Goal: Transaction & Acquisition: Purchase product/service

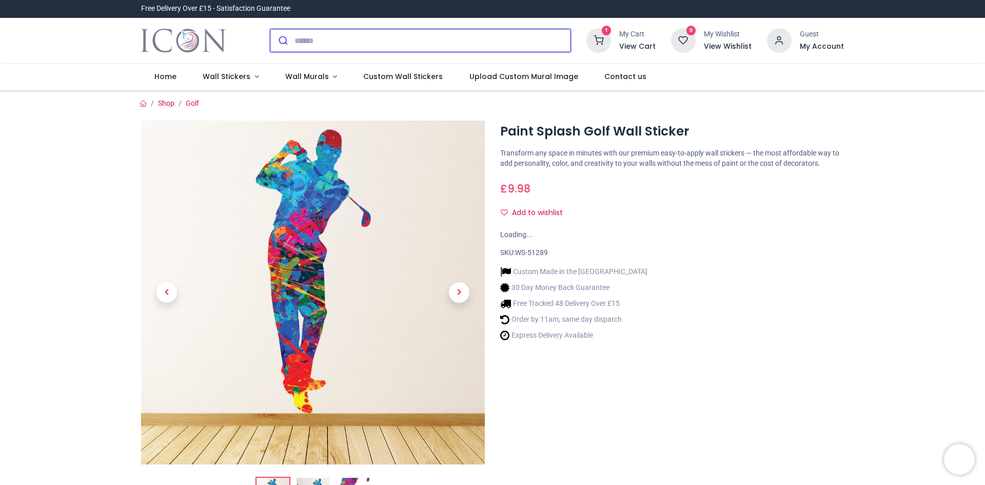
click at [447, 39] on input "search" at bounding box center [432, 40] width 276 height 23
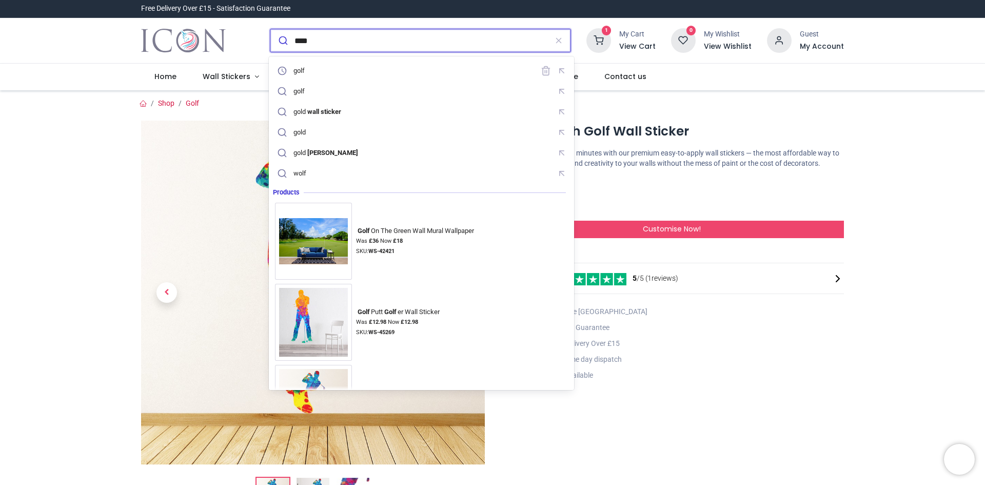
type input "****"
click at [270, 29] on button "submit" at bounding box center [282, 40] width 24 height 23
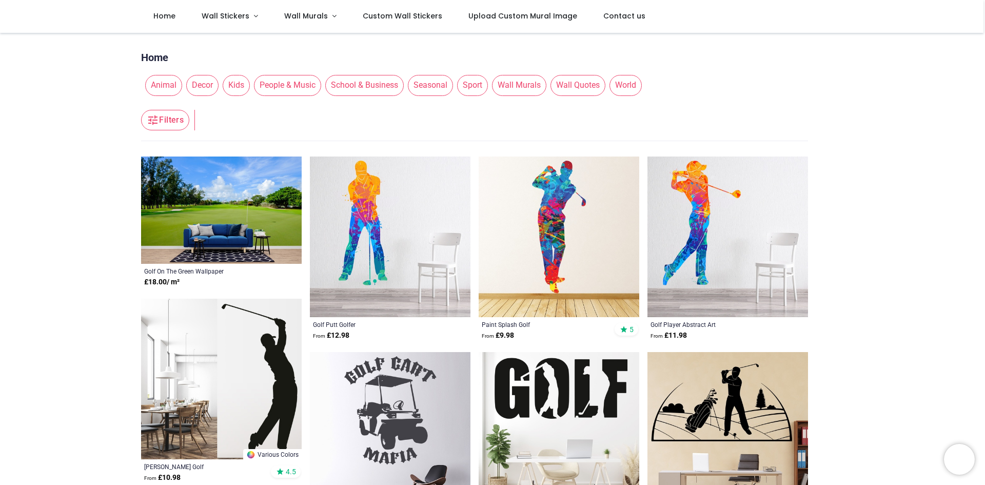
scroll to position [103, 0]
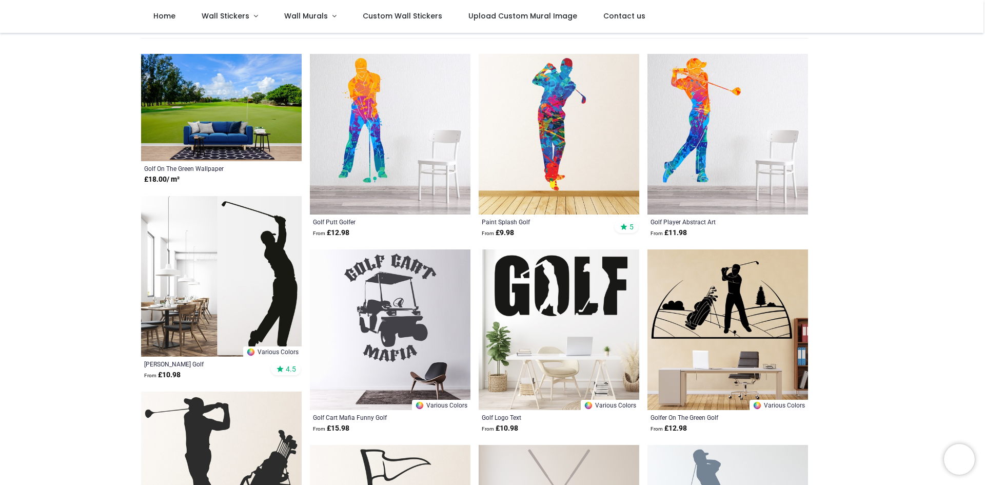
click at [712, 91] on img at bounding box center [727, 134] width 161 height 161
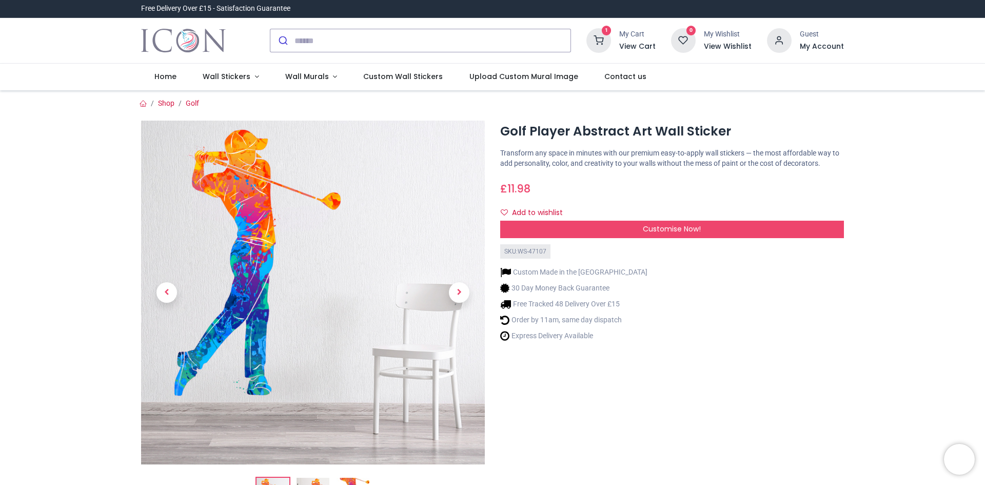
drag, startPoint x: 296, startPoint y: 180, endPoint x: 485, endPoint y: 189, distance: 189.0
click at [485, 189] on div at bounding box center [312, 320] width 359 height 399
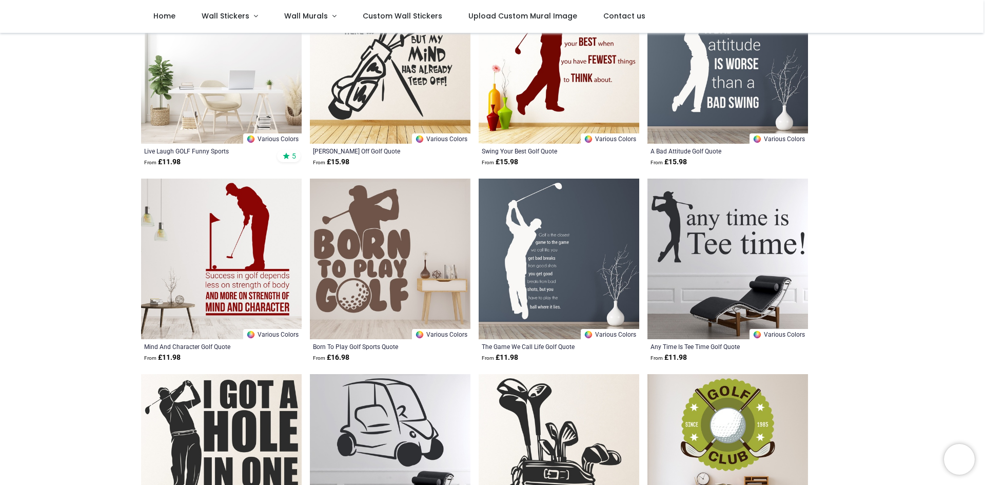
scroll to position [205, 0]
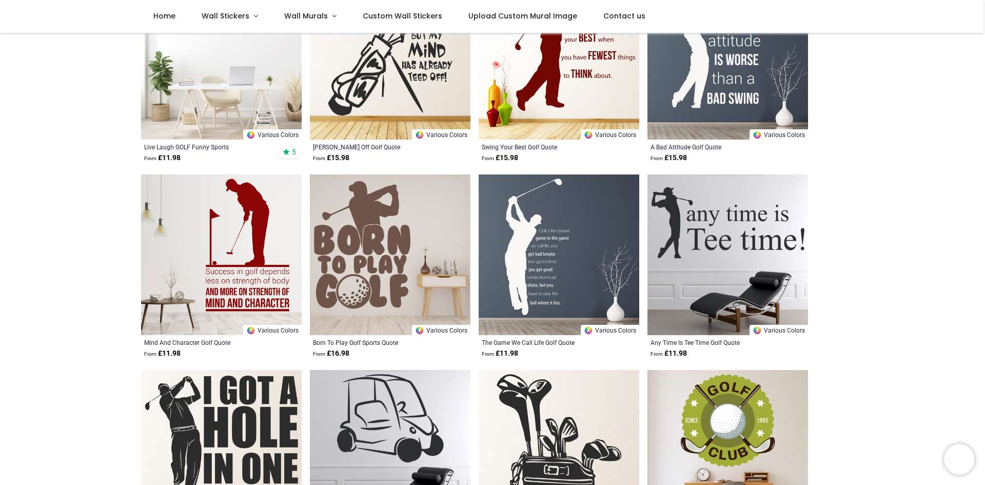
click at [541, 269] on img at bounding box center [558, 254] width 161 height 161
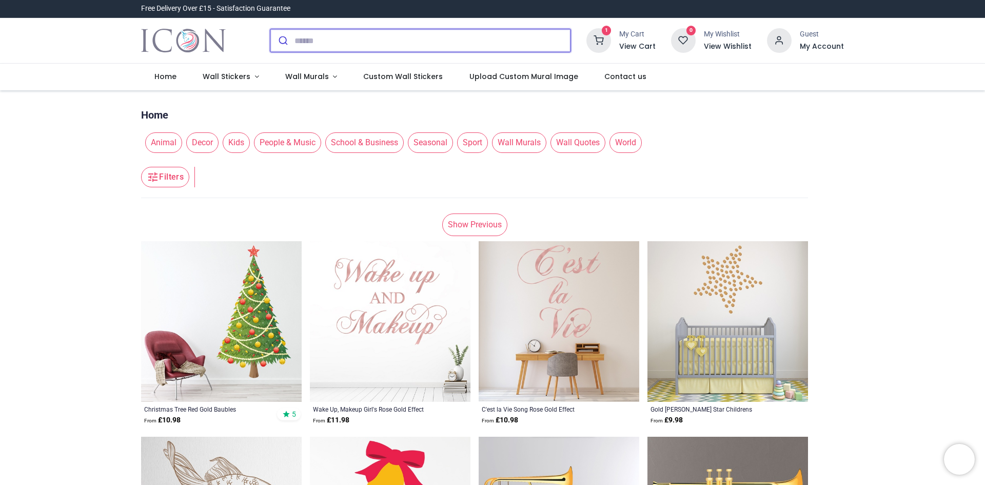
click at [323, 42] on input "search" at bounding box center [432, 40] width 276 height 23
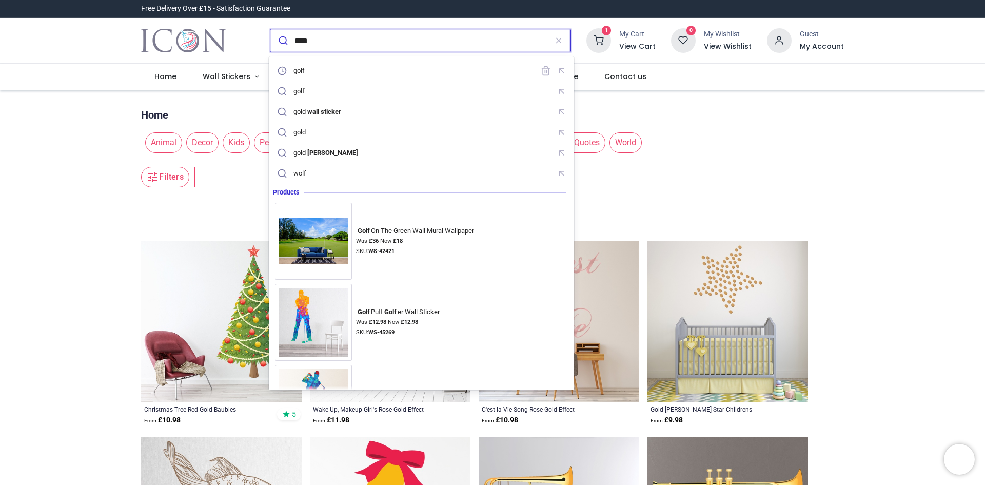
type input "****"
click at [270, 29] on button "submit" at bounding box center [282, 40] width 24 height 23
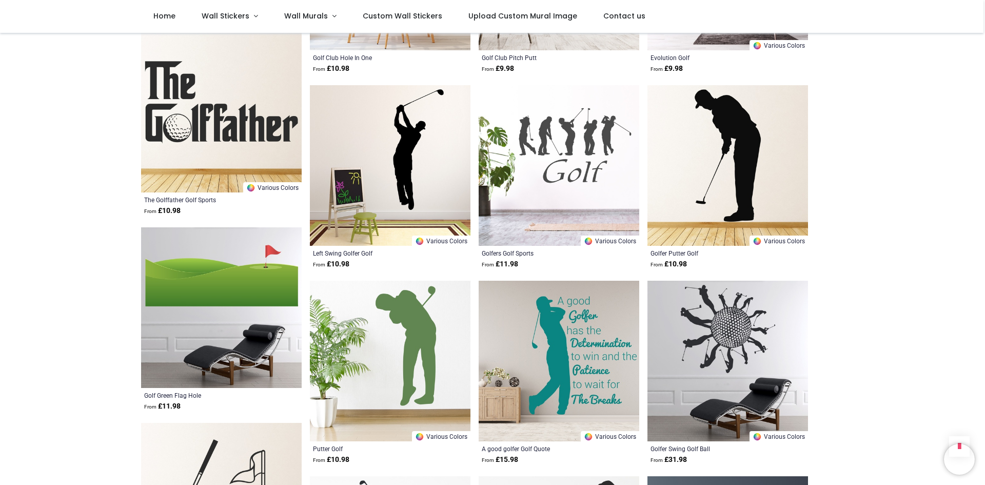
scroll to position [923, 0]
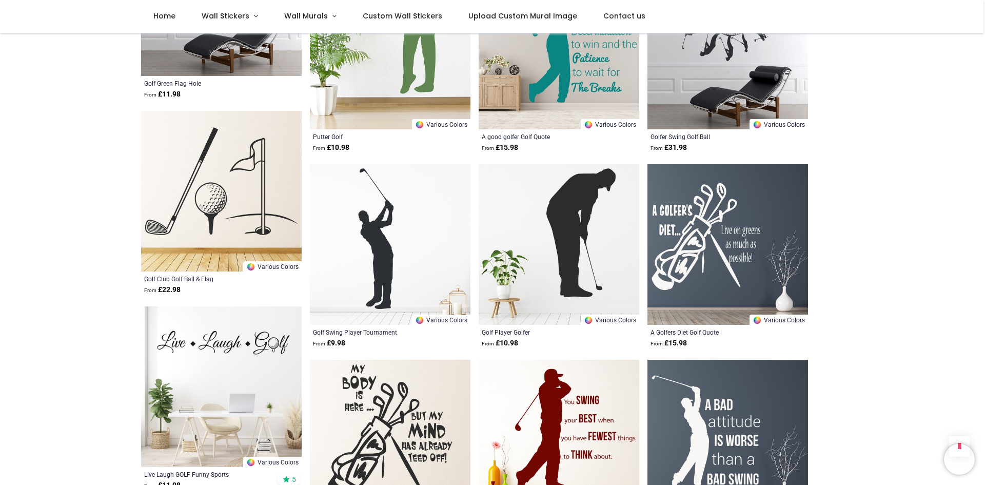
scroll to position [1180, 0]
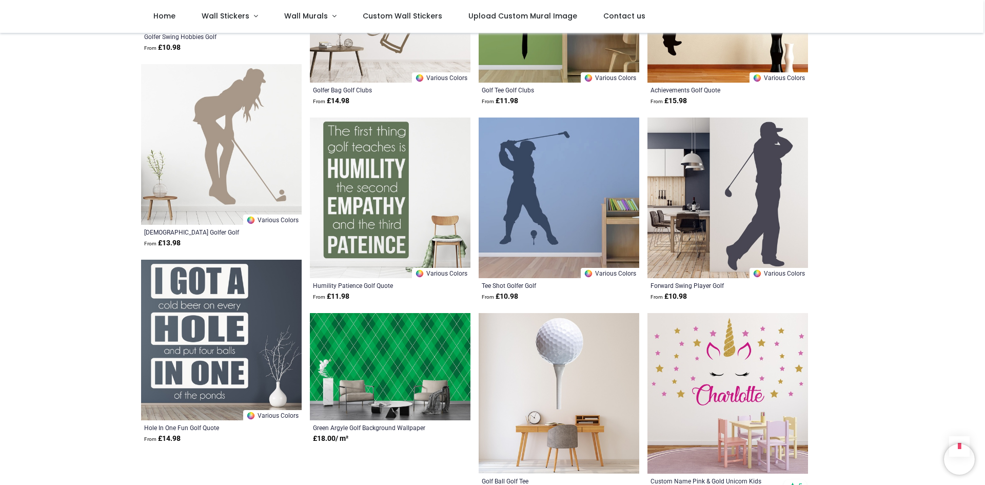
scroll to position [2410, 0]
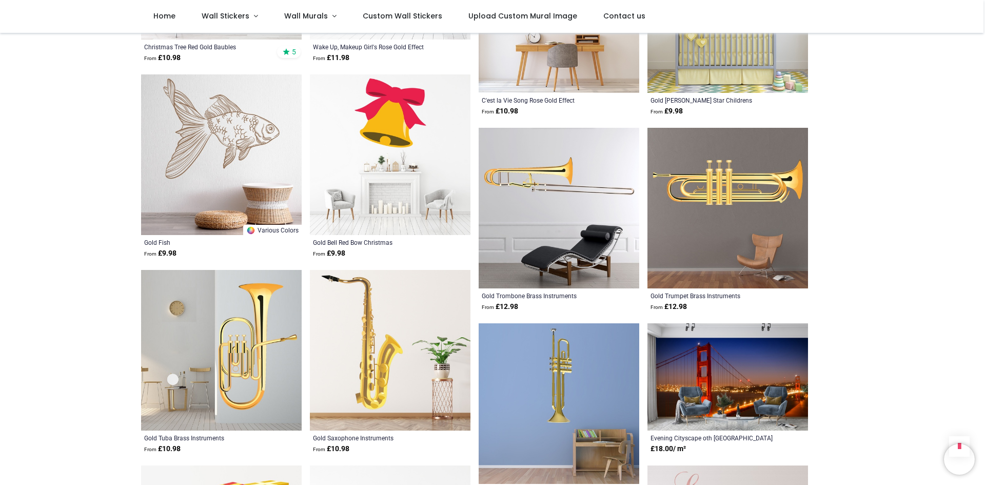
scroll to position [2974, 0]
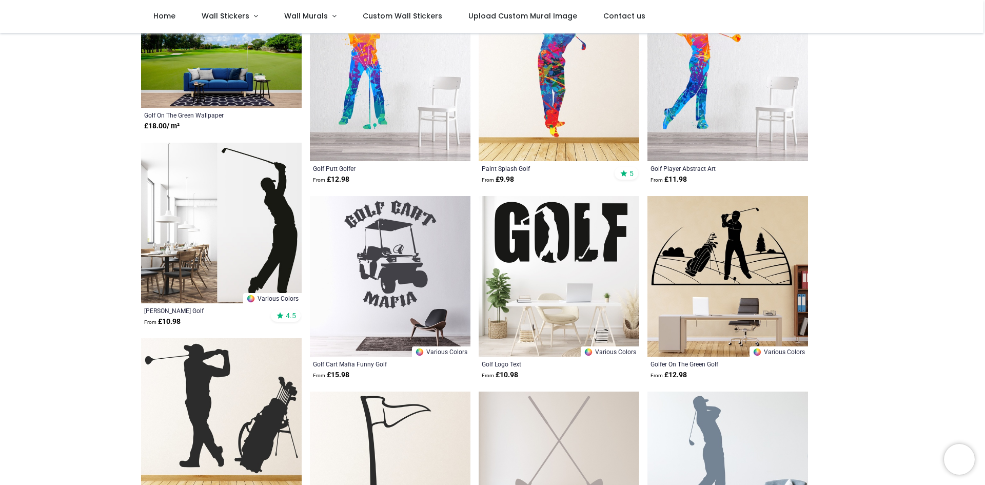
scroll to position [103, 0]
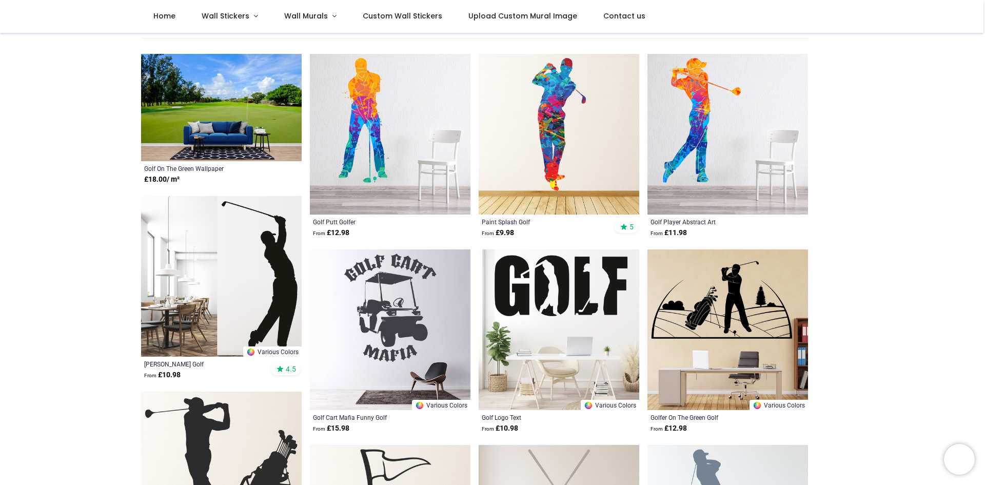
click at [701, 162] on img at bounding box center [727, 134] width 161 height 161
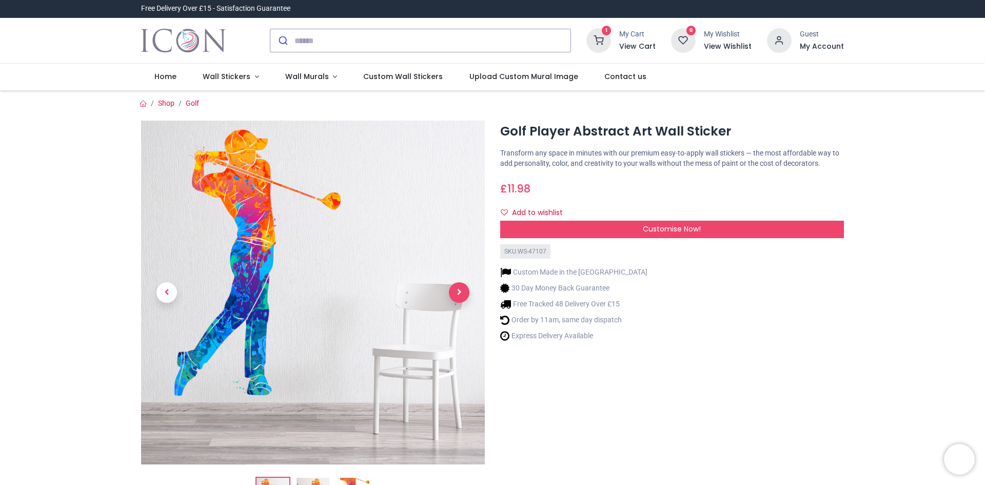
click at [452, 295] on span "Next" at bounding box center [459, 292] width 21 height 21
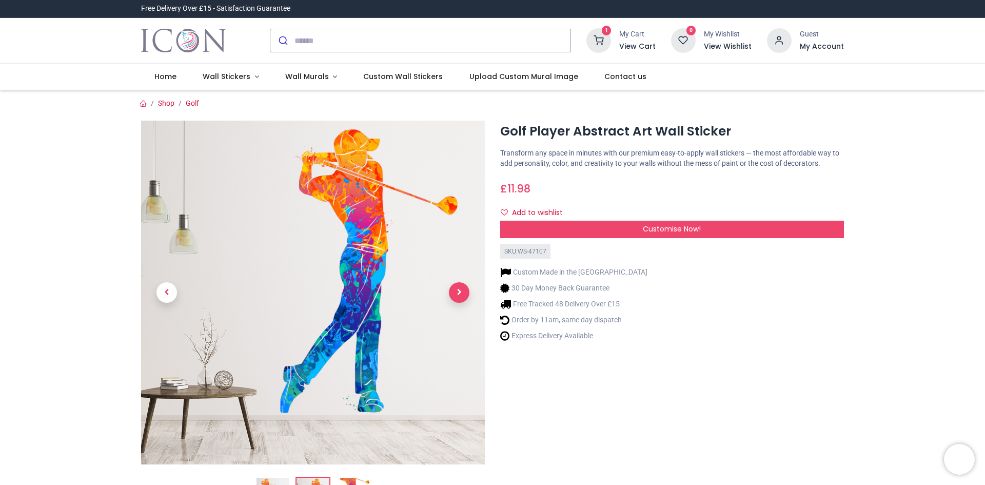
click at [452, 295] on span "Next" at bounding box center [459, 292] width 21 height 21
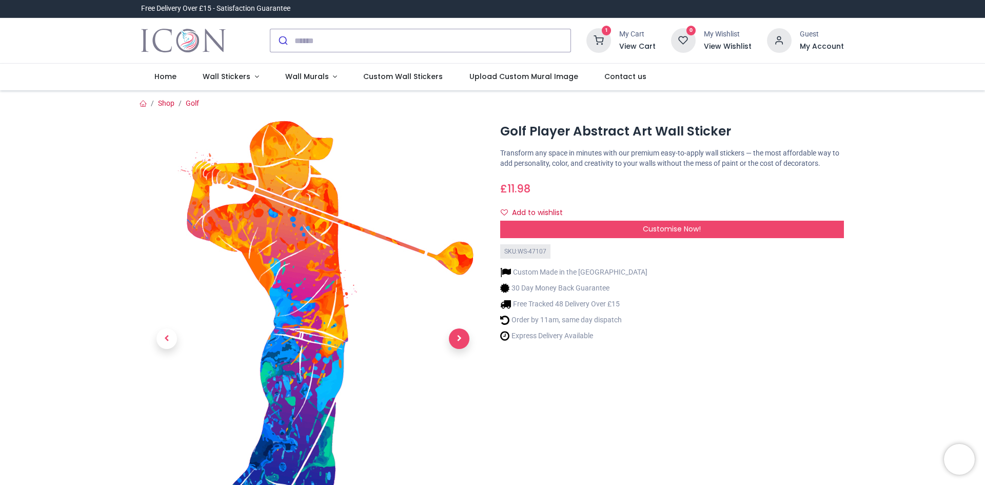
click at [452, 295] on link at bounding box center [458, 338] width 51 height 305
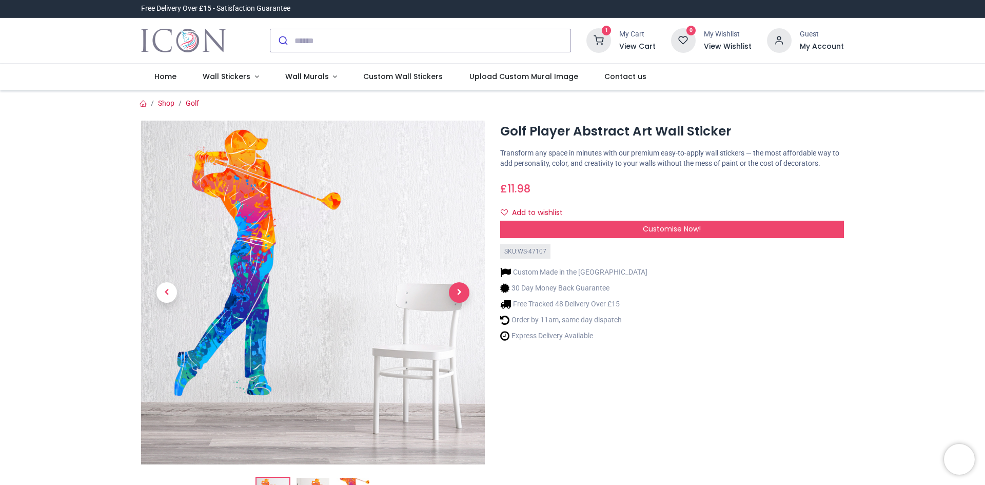
click at [453, 295] on span "Next" at bounding box center [459, 292] width 21 height 21
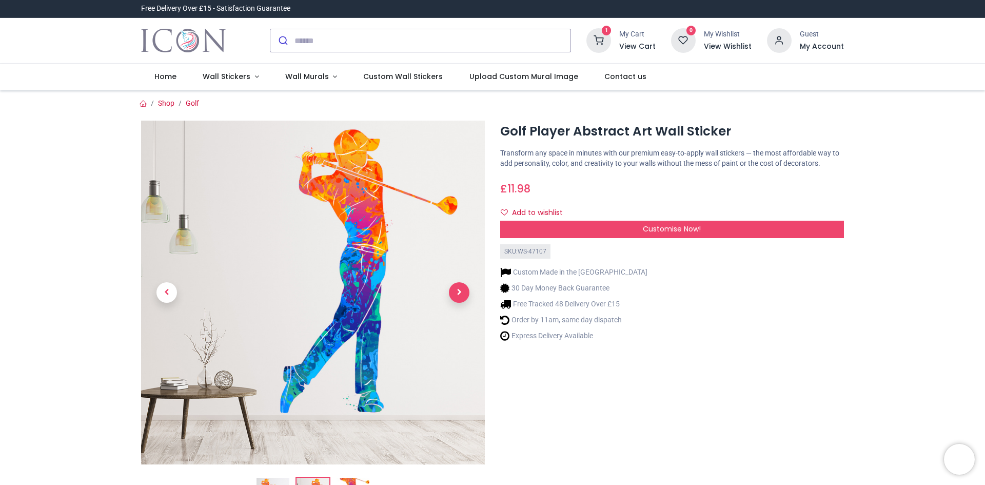
click at [453, 295] on span "Next" at bounding box center [459, 292] width 21 height 21
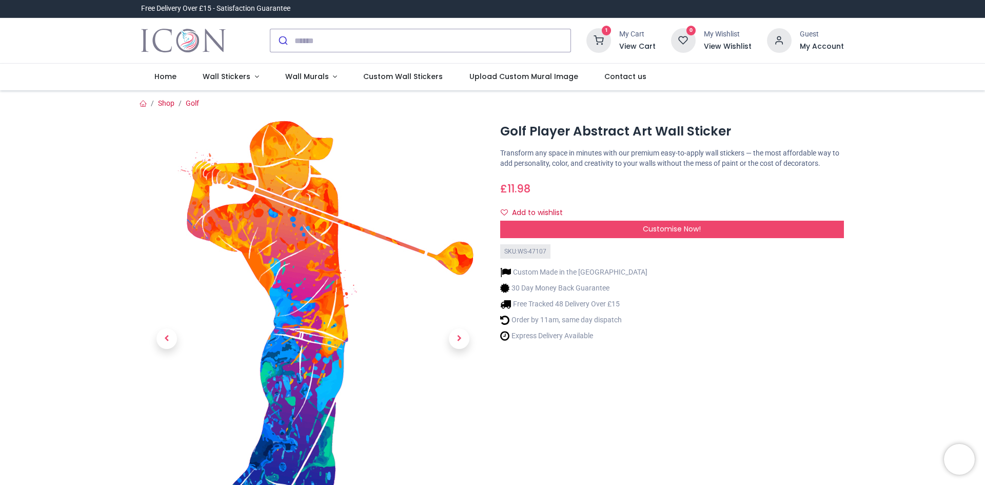
click at [454, 295] on link at bounding box center [458, 338] width 51 height 305
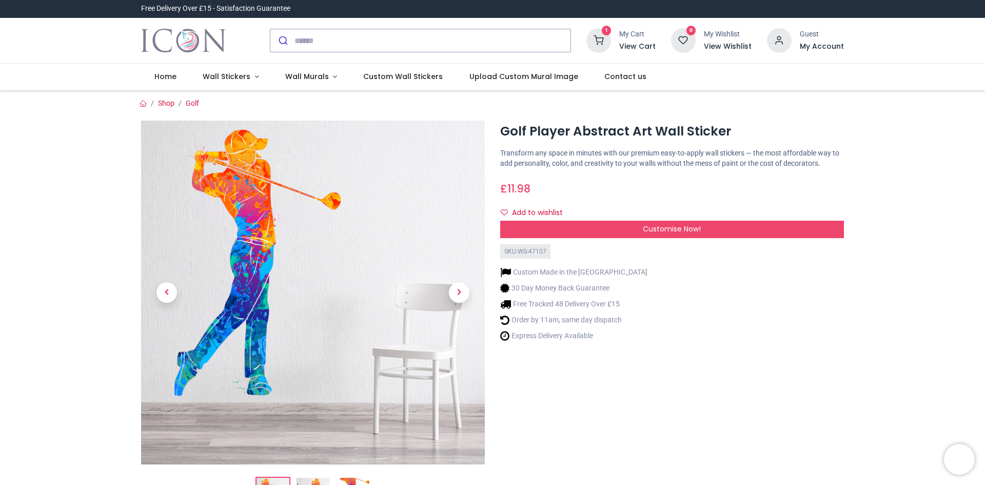
click at [454, 295] on span "Next" at bounding box center [459, 292] width 21 height 21
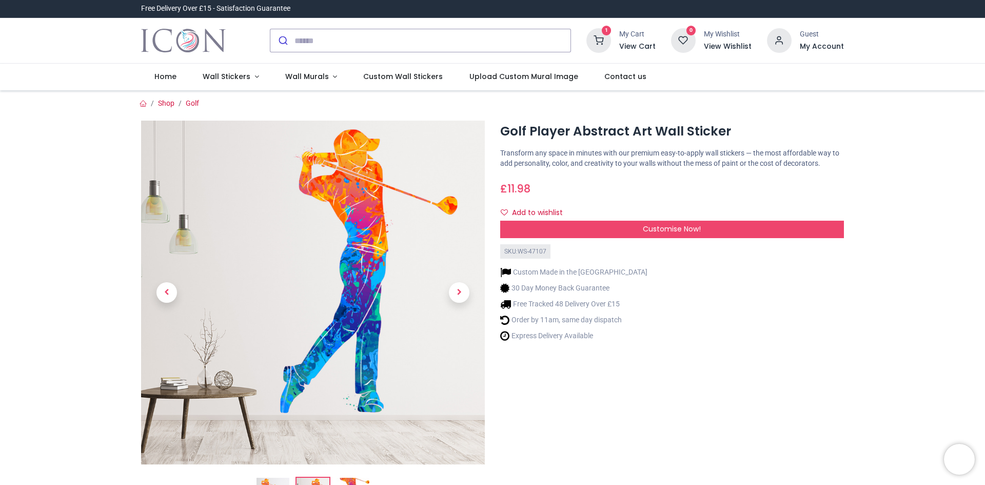
click at [454, 295] on span "Next" at bounding box center [459, 292] width 21 height 21
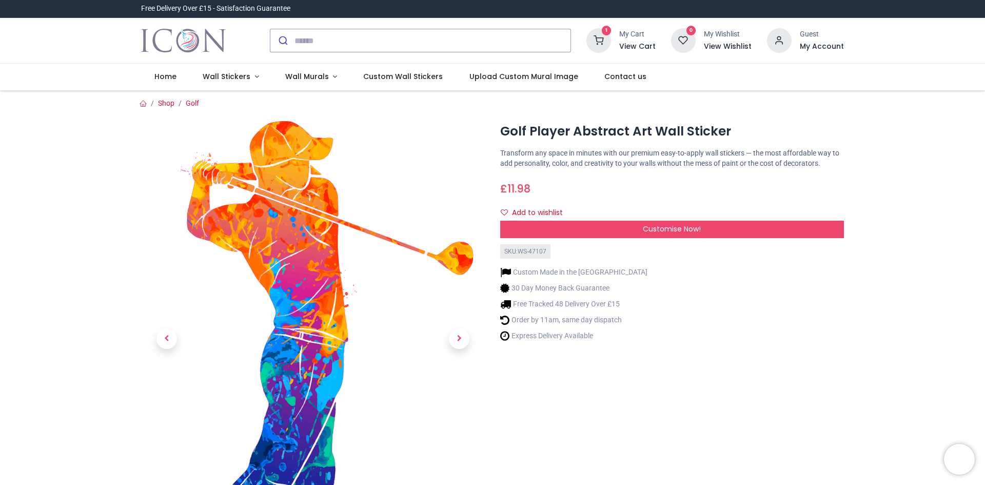
click at [454, 295] on link at bounding box center [458, 338] width 51 height 305
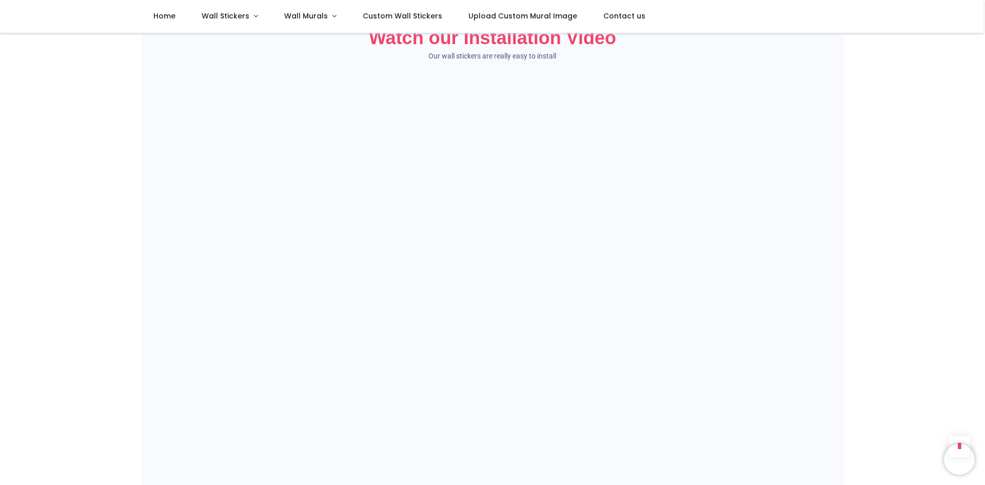
scroll to position [718, 0]
